Goal: Find specific page/section: Find specific page/section

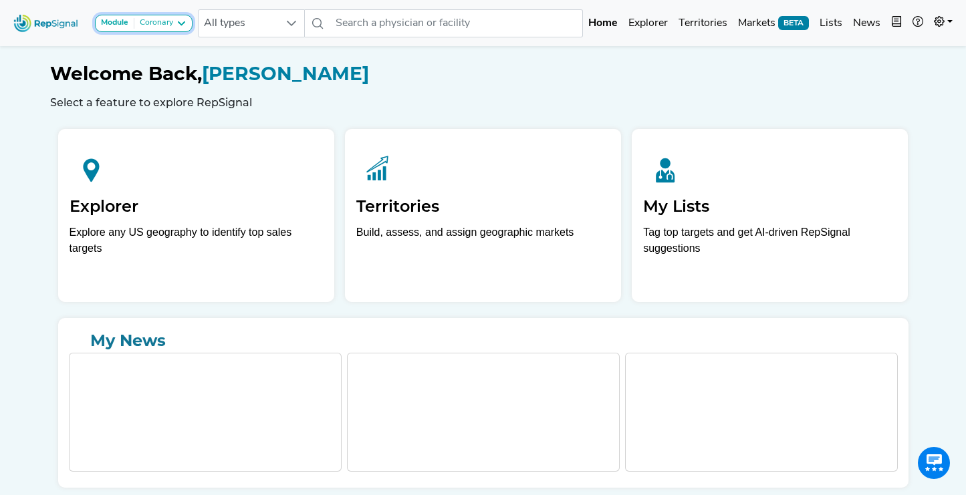
click at [168, 28] on div "Coronary" at bounding box center [153, 23] width 39 height 11
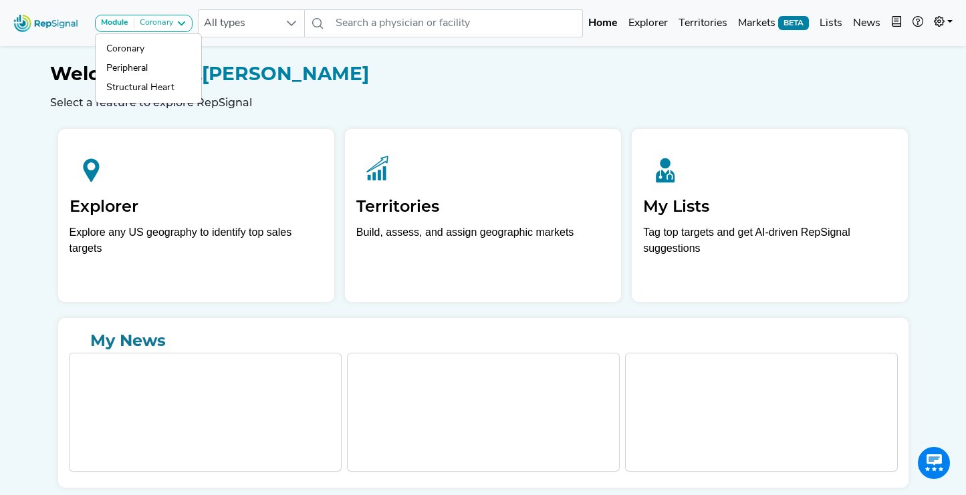
click at [271, 92] on div "Welcome Back, Addie Gunst Select a feature to explore RepSignal" at bounding box center [483, 86] width 867 height 46
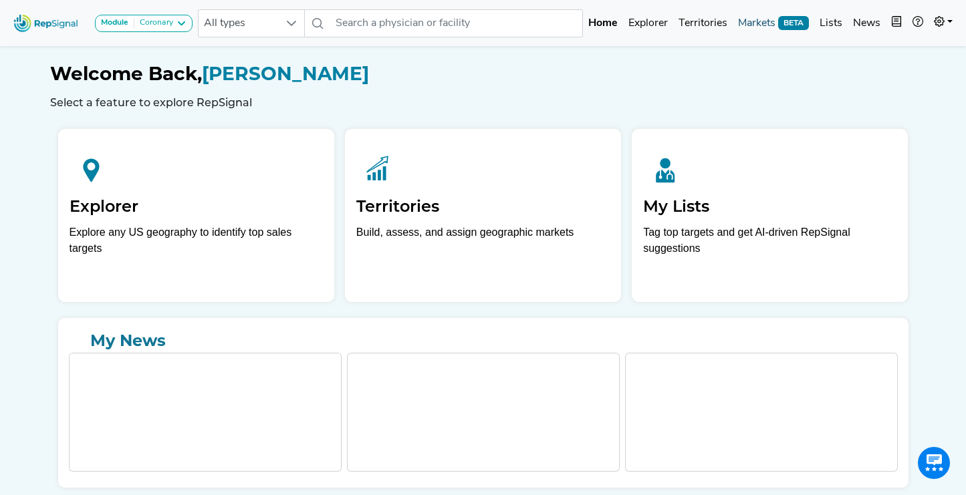
click at [753, 27] on link "Markets BETA" at bounding box center [774, 23] width 82 height 27
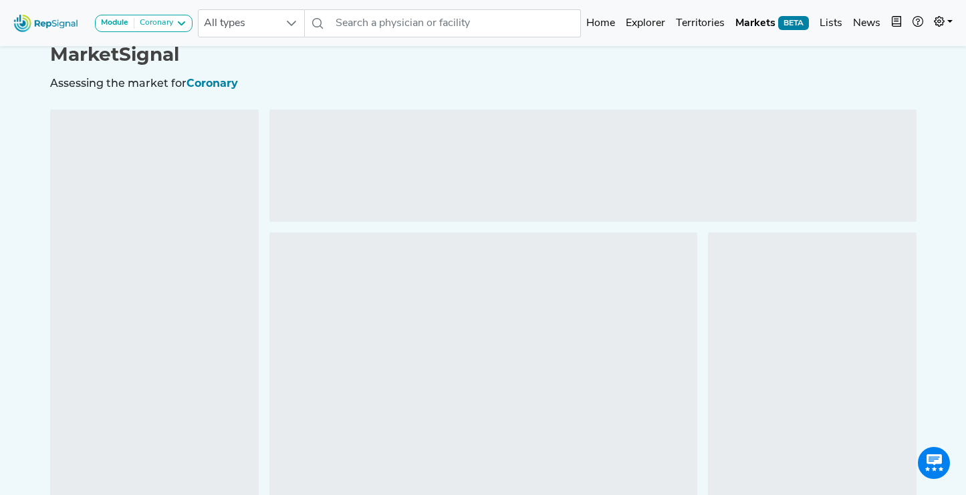
scroll to position [33, 0]
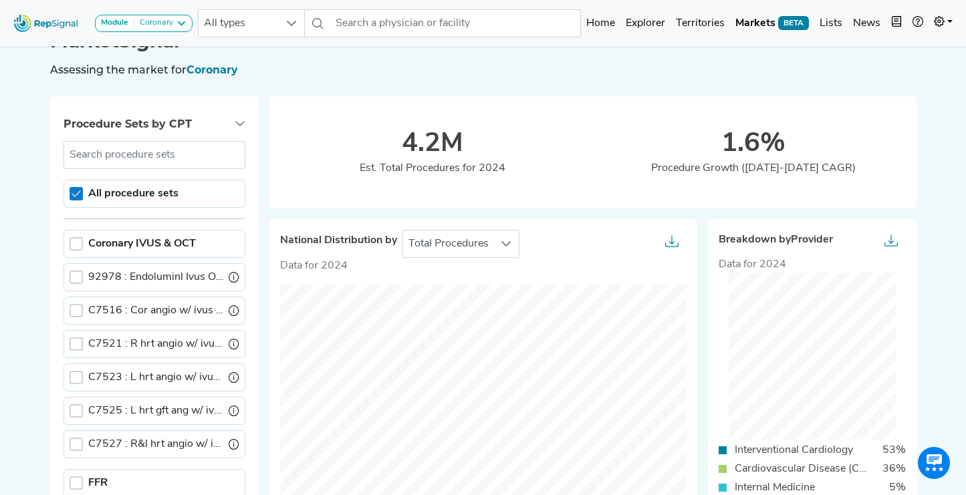
click at [77, 192] on icon at bounding box center [76, 193] width 9 height 9
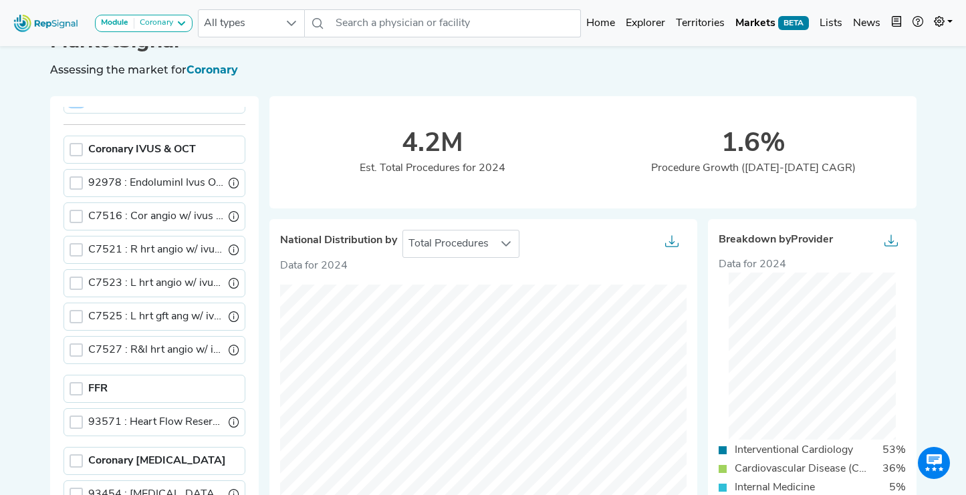
scroll to position [0, 0]
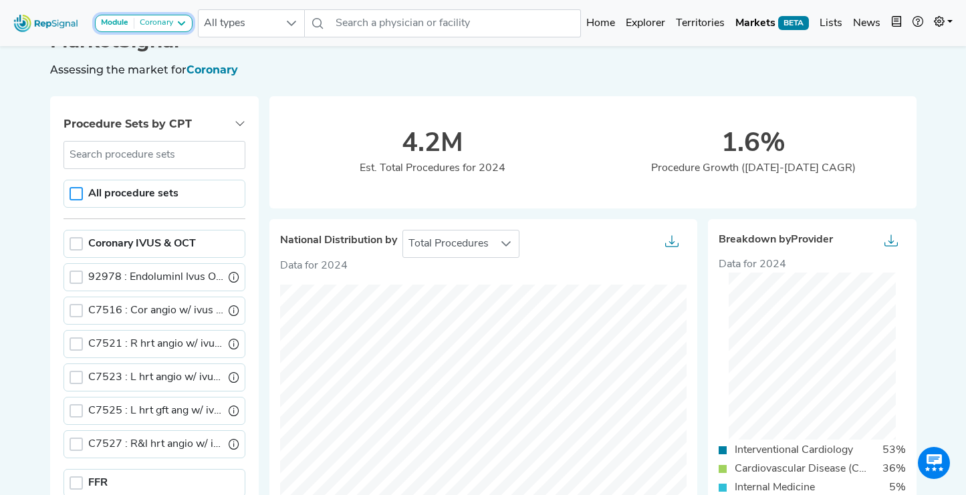
click at [162, 18] on div "Coronary" at bounding box center [153, 23] width 39 height 11
click at [160, 70] on link "Peripheral" at bounding box center [149, 68] width 106 height 19
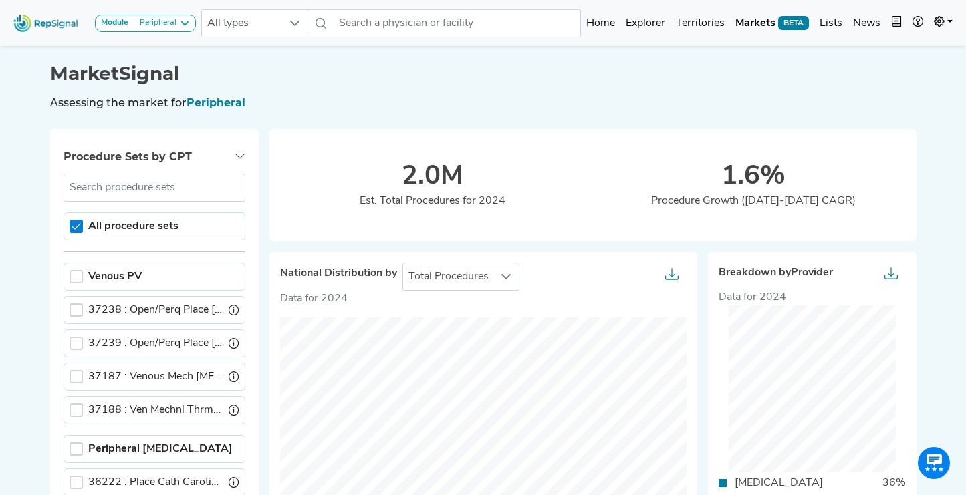
click at [80, 224] on icon at bounding box center [76, 226] width 9 height 9
click at [180, 23] on icon at bounding box center [184, 23] width 11 height 11
click at [162, 89] on link "Structural Heart" at bounding box center [149, 87] width 106 height 19
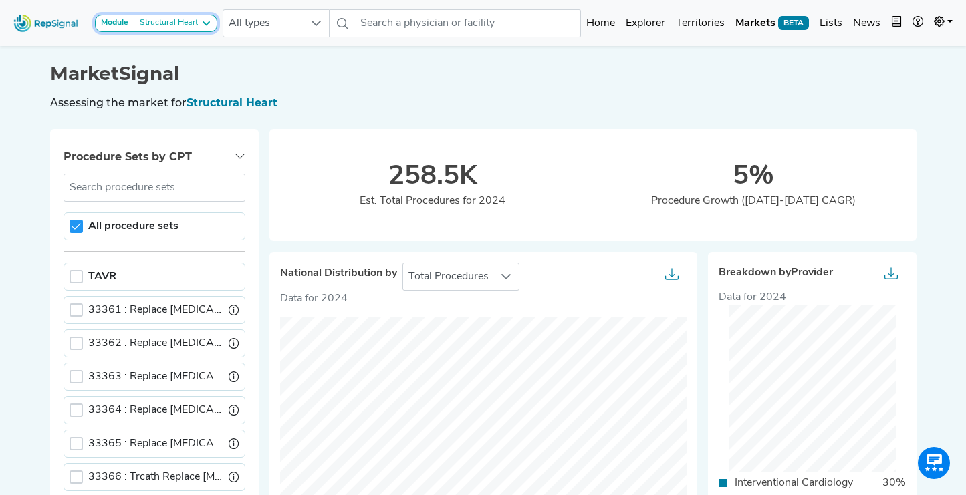
click at [195, 31] on button "Module Structural Heart" at bounding box center [156, 23] width 122 height 17
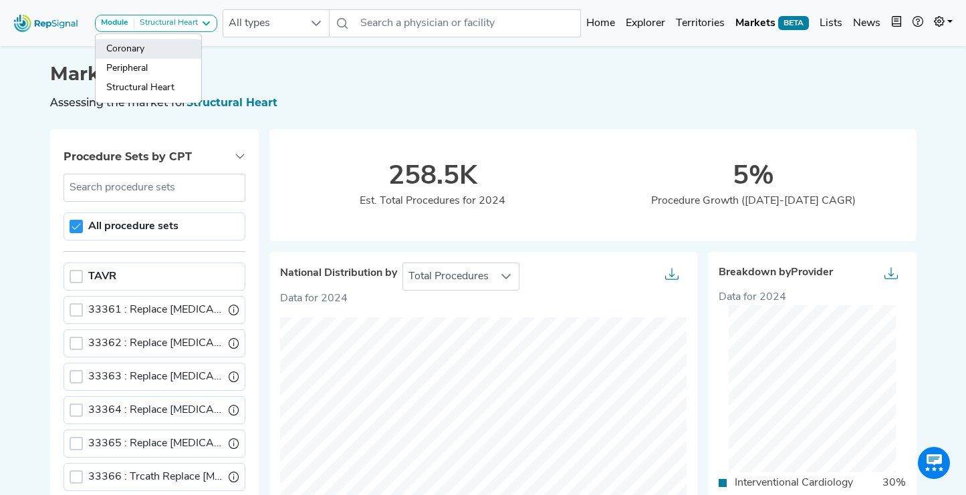
click at [192, 47] on link "Coronary" at bounding box center [149, 48] width 106 height 19
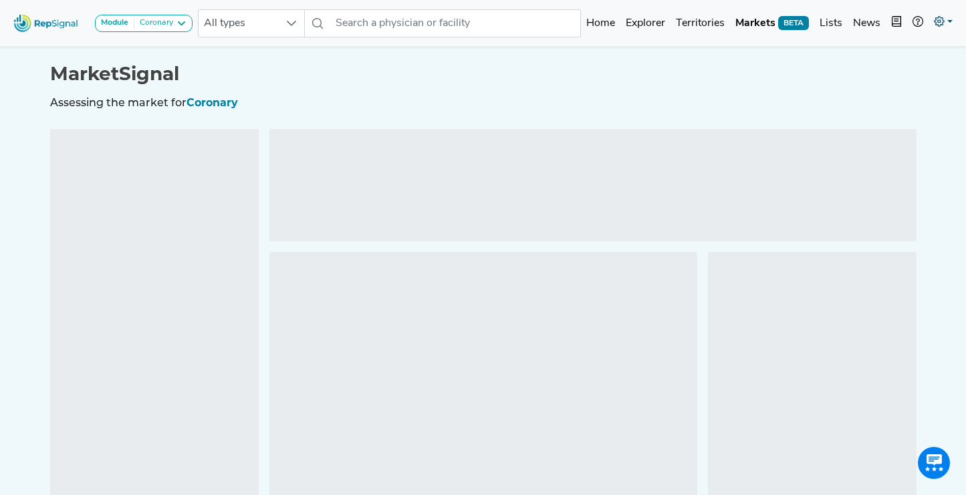
click at [952, 23] on link at bounding box center [943, 23] width 29 height 27
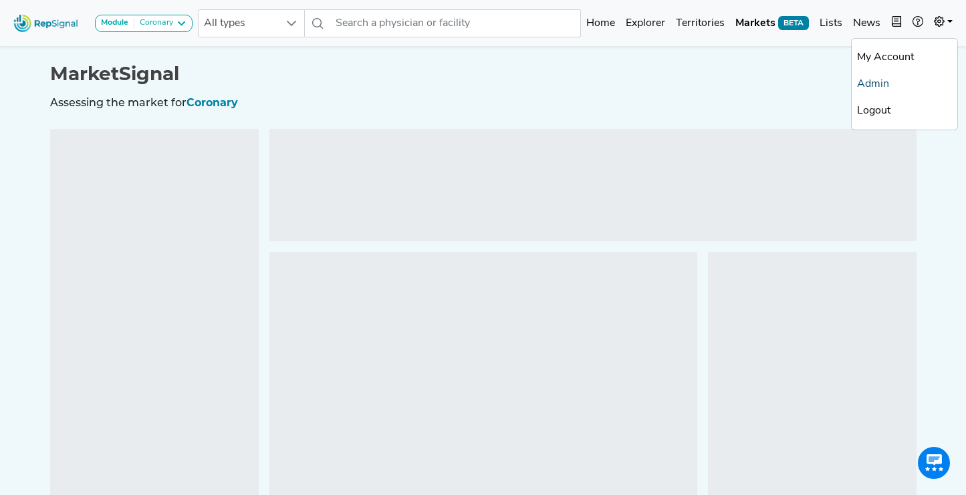
click at [895, 83] on link "Admin" at bounding box center [905, 84] width 106 height 27
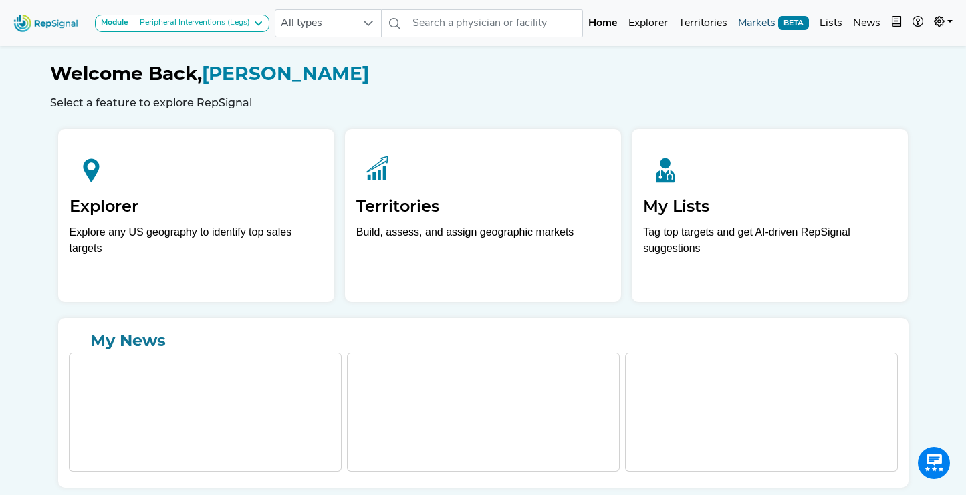
click at [763, 29] on link "Markets BETA" at bounding box center [774, 23] width 82 height 27
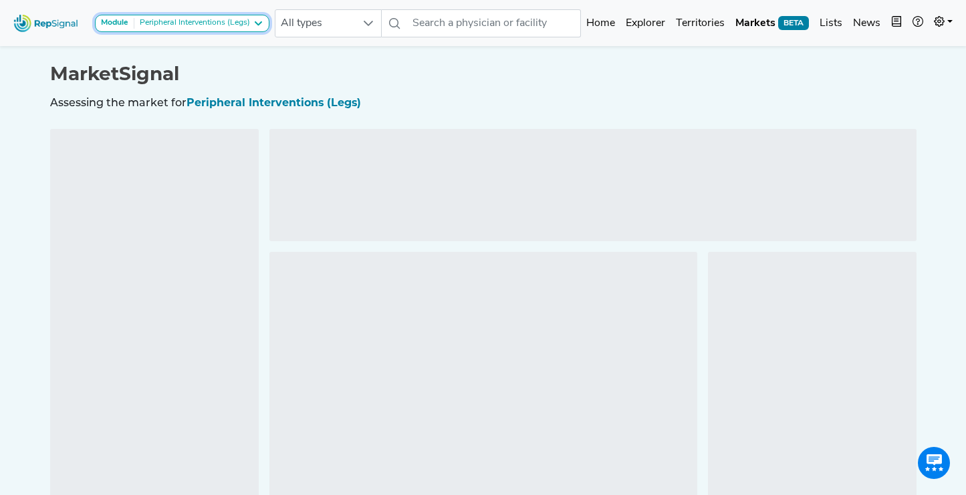
click at [243, 21] on div "Peripheral Interventions (Legs)" at bounding box center [192, 23] width 116 height 11
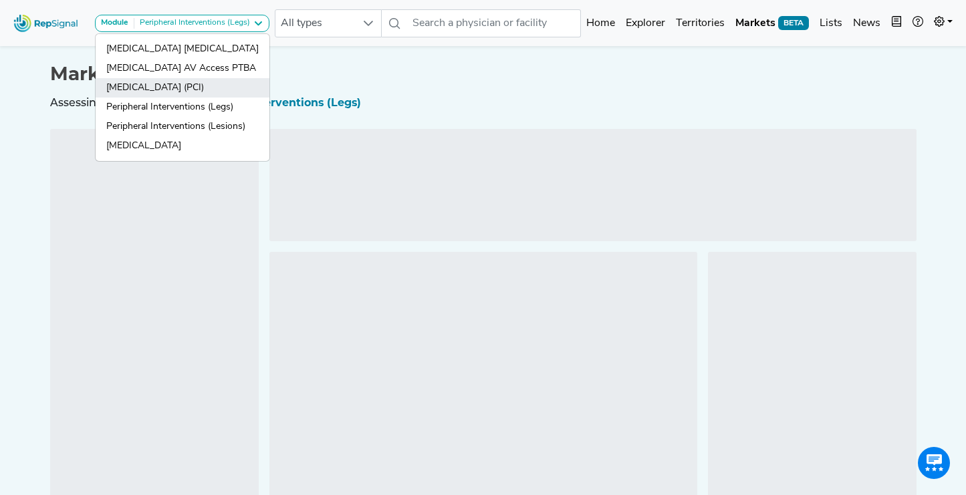
click at [231, 91] on link "[MEDICAL_DATA] (PCI)" at bounding box center [183, 87] width 174 height 19
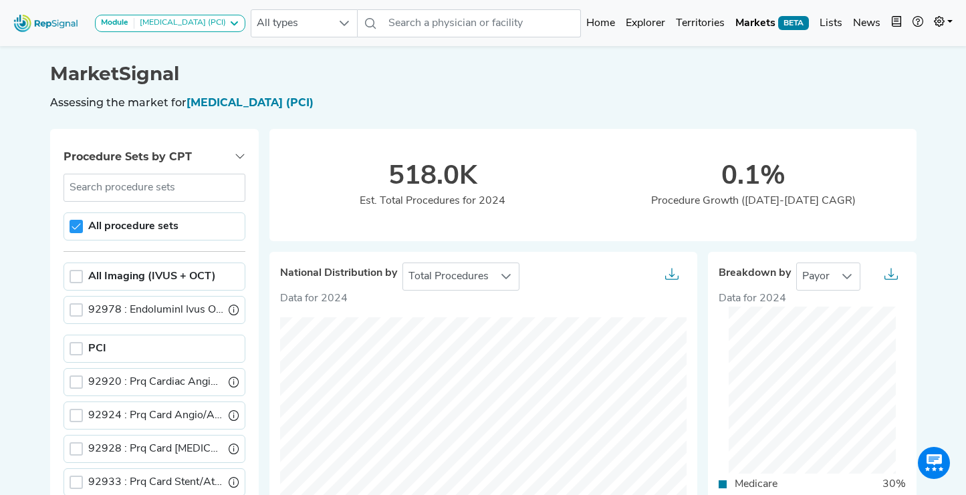
click at [82, 225] on div "All procedure sets" at bounding box center [155, 227] width 182 height 28
click at [82, 229] on div "All procedure sets" at bounding box center [155, 227] width 182 height 28
click at [76, 226] on icon at bounding box center [76, 226] width 9 height 9
click at [72, 350] on div at bounding box center [76, 348] width 13 height 13
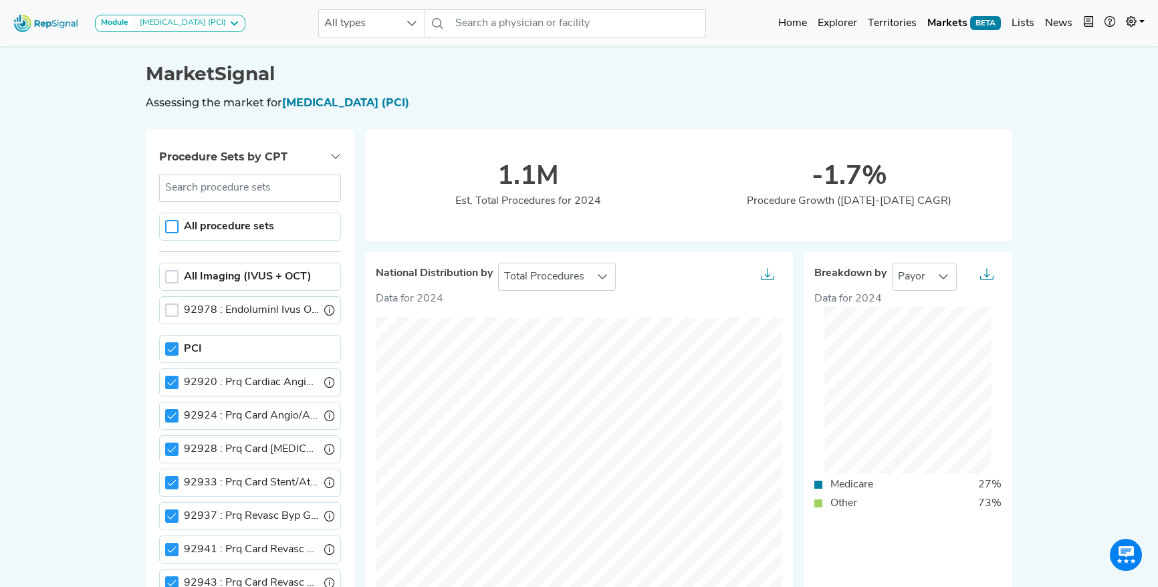
scroll to position [8, 5]
